Goal: Register for event/course

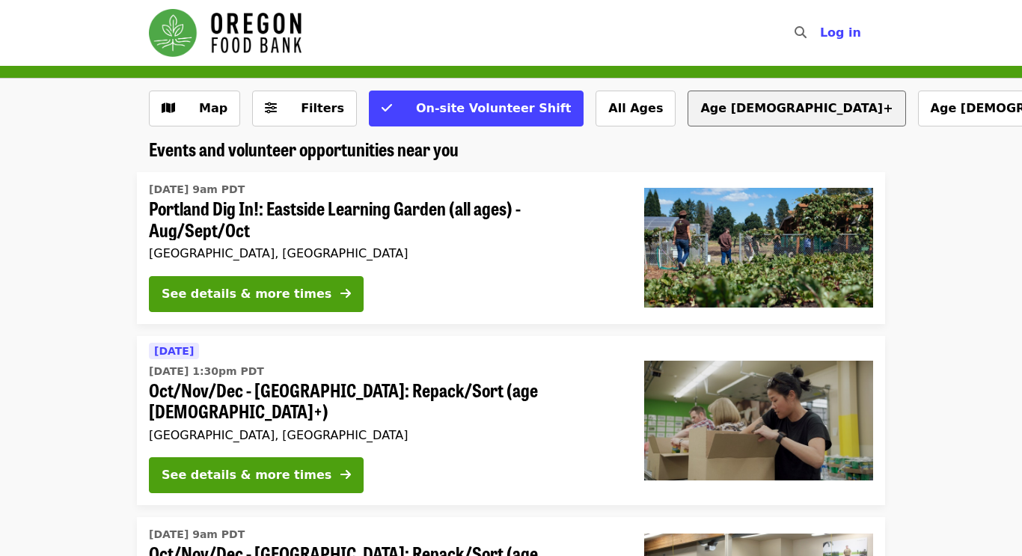
click at [688, 113] on button "Age [DEMOGRAPHIC_DATA]+" at bounding box center [797, 109] width 218 height 36
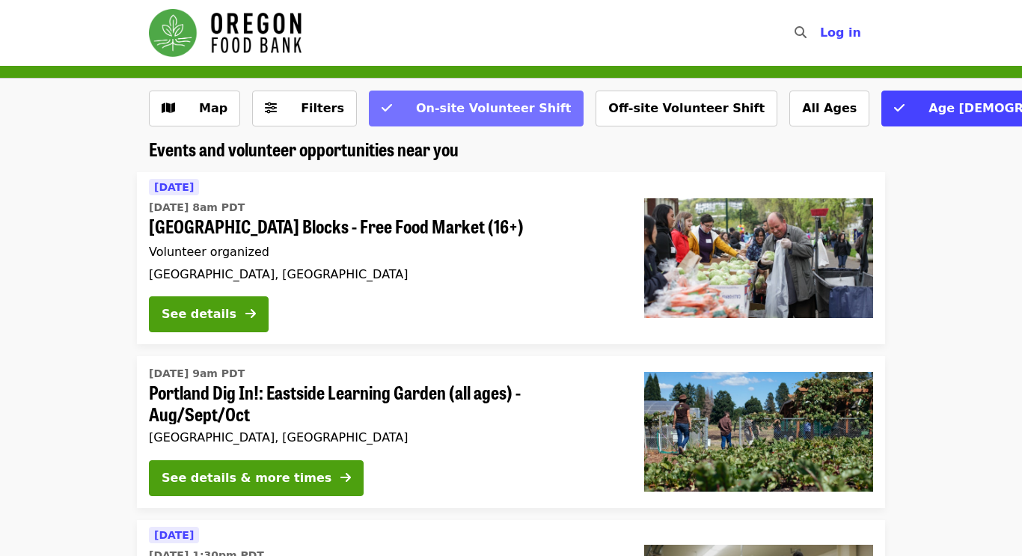
click at [409, 117] on span "On-site Volunteer Shift" at bounding box center [486, 109] width 170 height 18
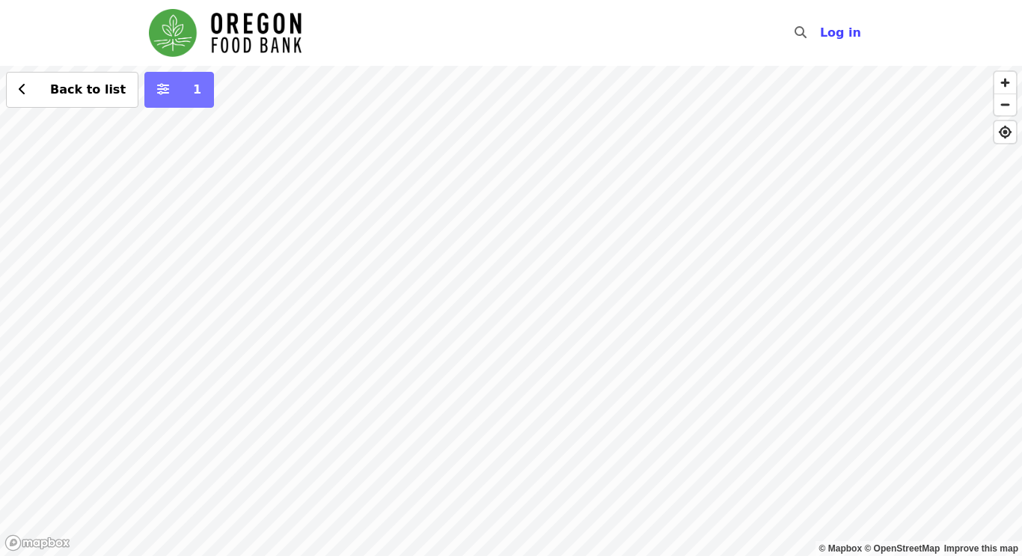
click at [162, 76] on button "1" at bounding box center [179, 90] width 70 height 36
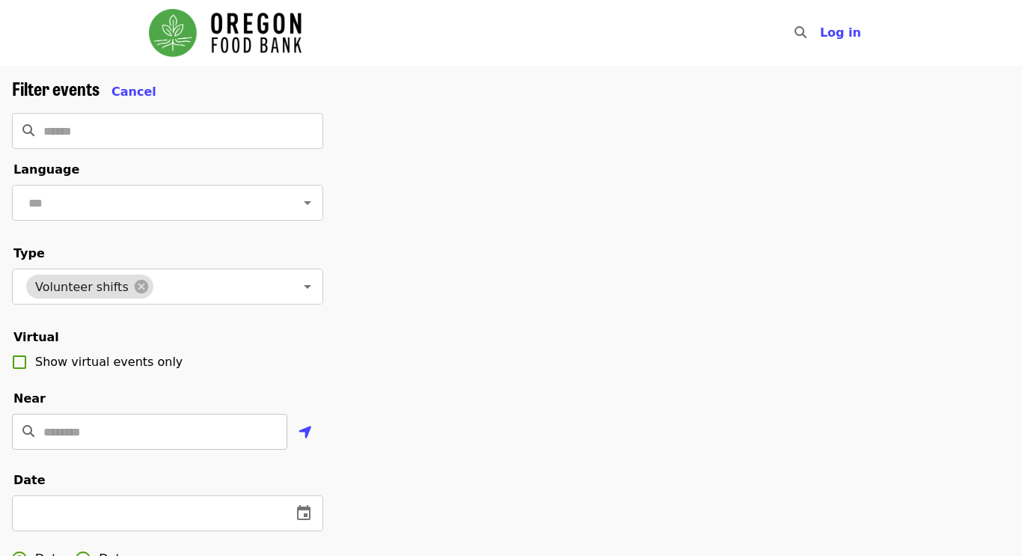
click at [141, 428] on input "Location" at bounding box center [165, 432] width 244 height 36
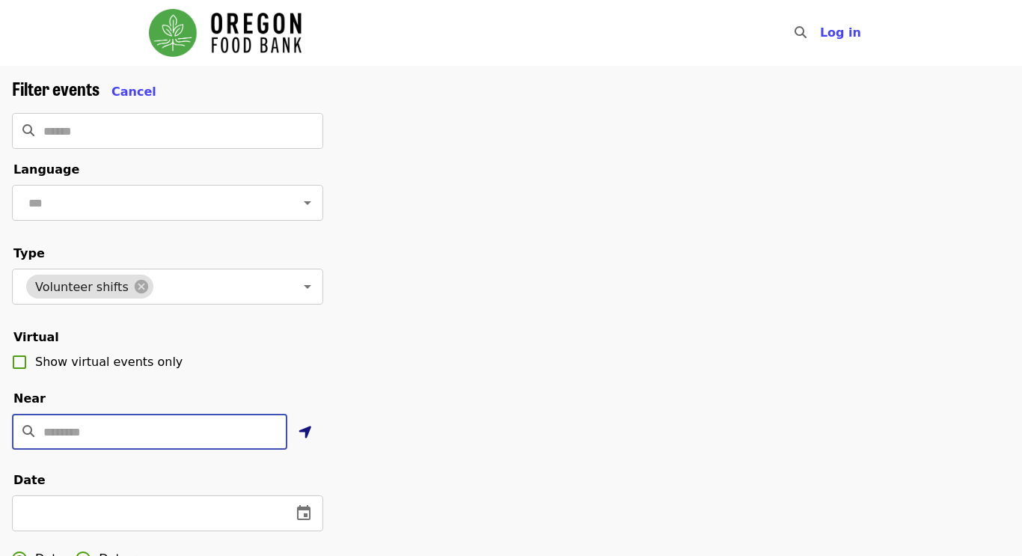
click at [306, 433] on icon "location-arrow icon" at bounding box center [305, 432] width 13 height 18
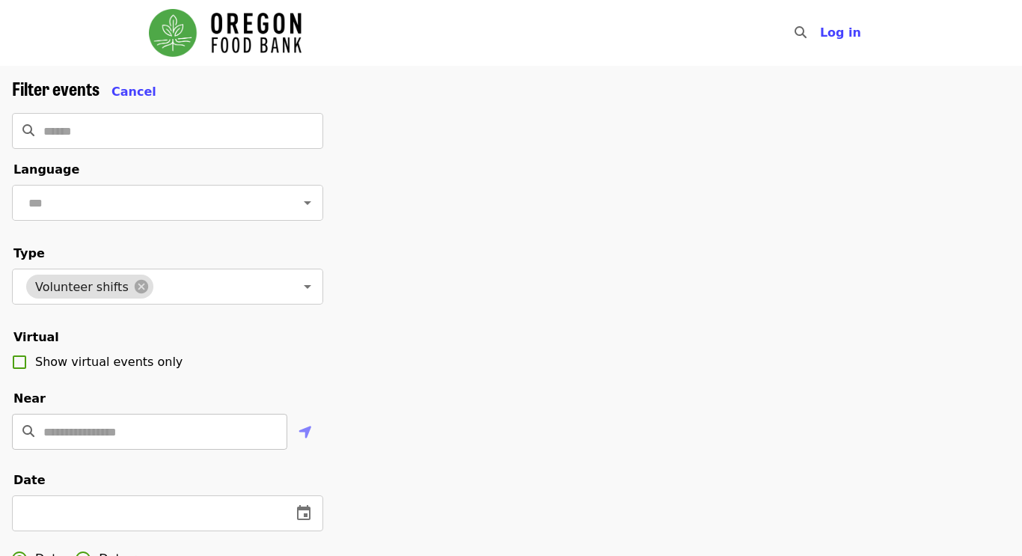
click at [129, 435] on input "Enter a location" at bounding box center [165, 432] width 244 height 36
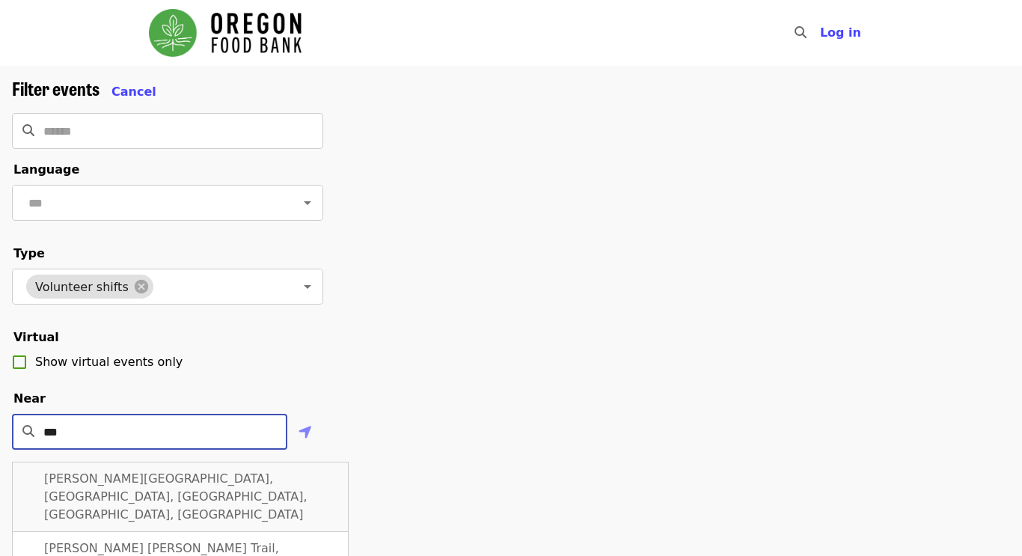
click at [111, 482] on span "[PERSON_NAME][GEOGRAPHIC_DATA], [GEOGRAPHIC_DATA], [GEOGRAPHIC_DATA], [GEOGRAPH…" at bounding box center [175, 496] width 263 height 50
type input "**********"
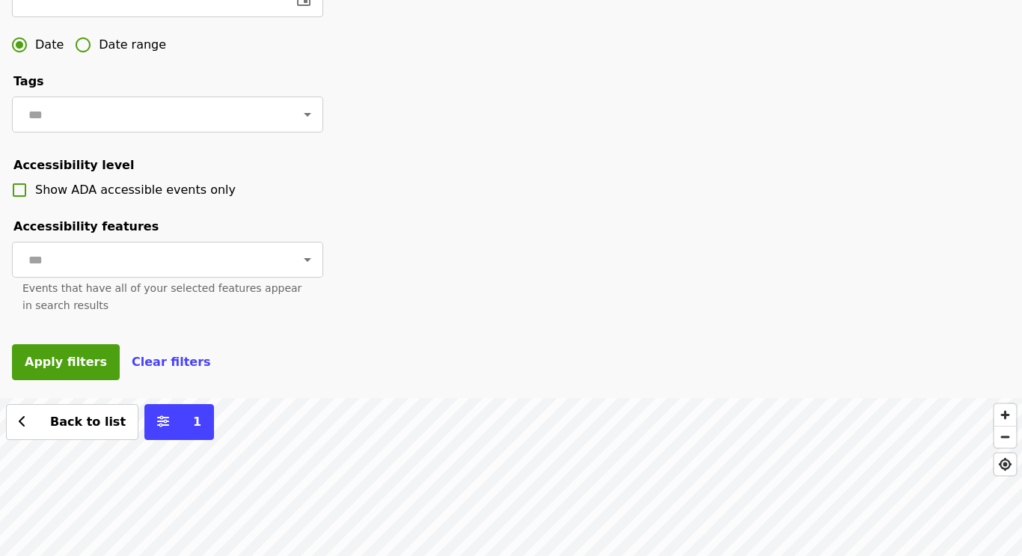
scroll to position [520, 0]
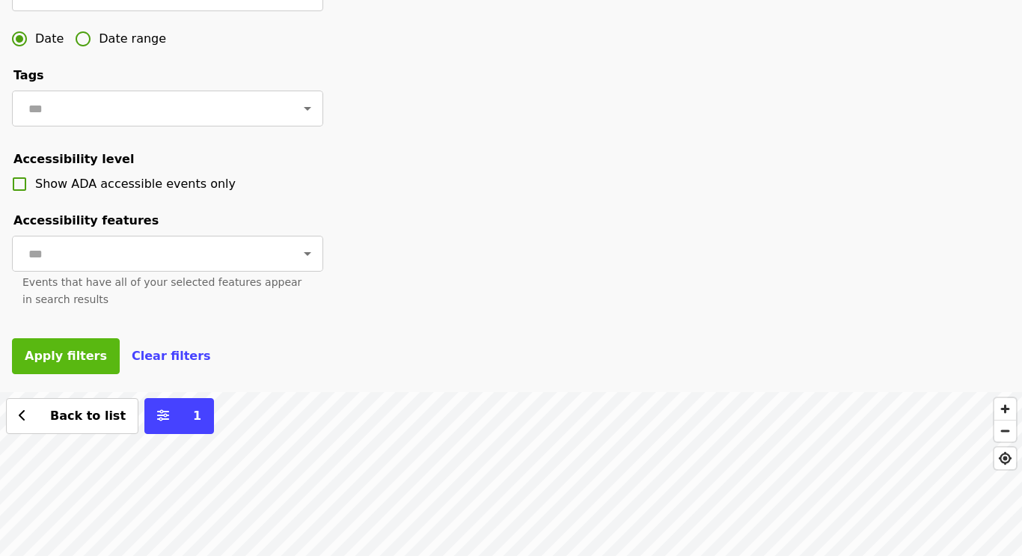
click at [60, 344] on button "Apply filters" at bounding box center [66, 356] width 108 height 36
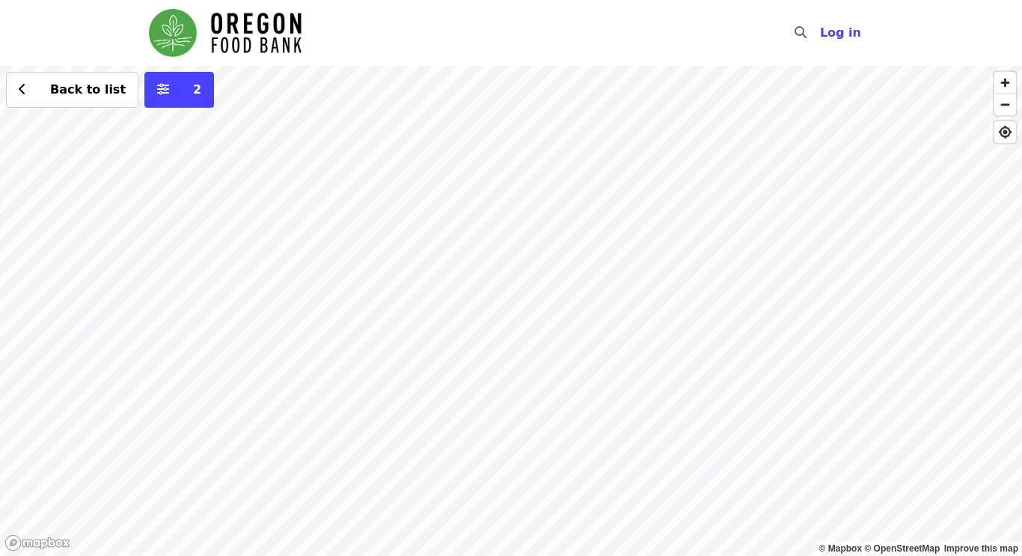
click at [383, 272] on div "Back to list 2" at bounding box center [511, 311] width 1022 height 490
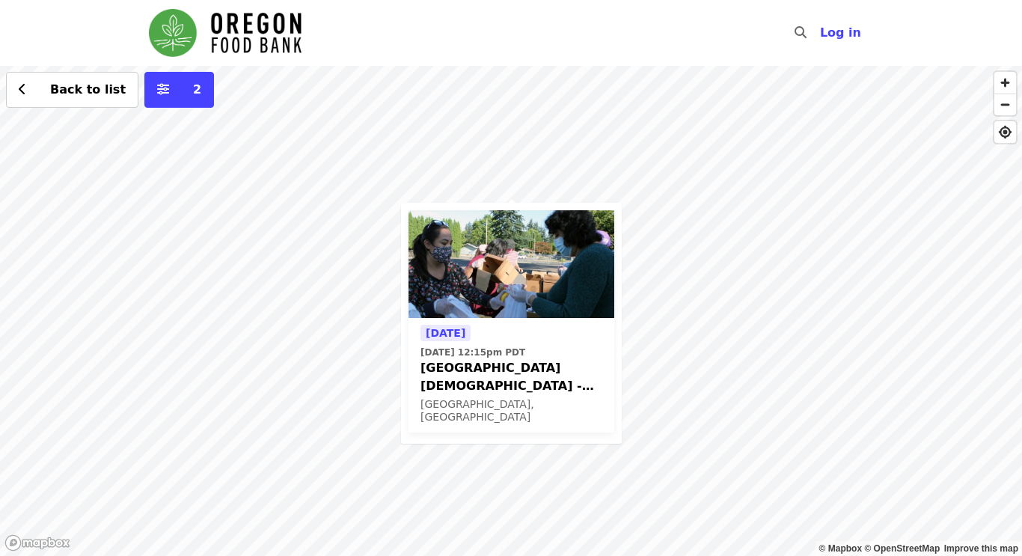
click at [383, 272] on div "[DATE] [DATE] 12:15pm PDT [DEMOGRAPHIC_DATA] - Free Food Market (16+) [GEOGRAPH…" at bounding box center [511, 311] width 1022 height 490
